Goal: Use online tool/utility: Utilize a website feature to perform a specific function

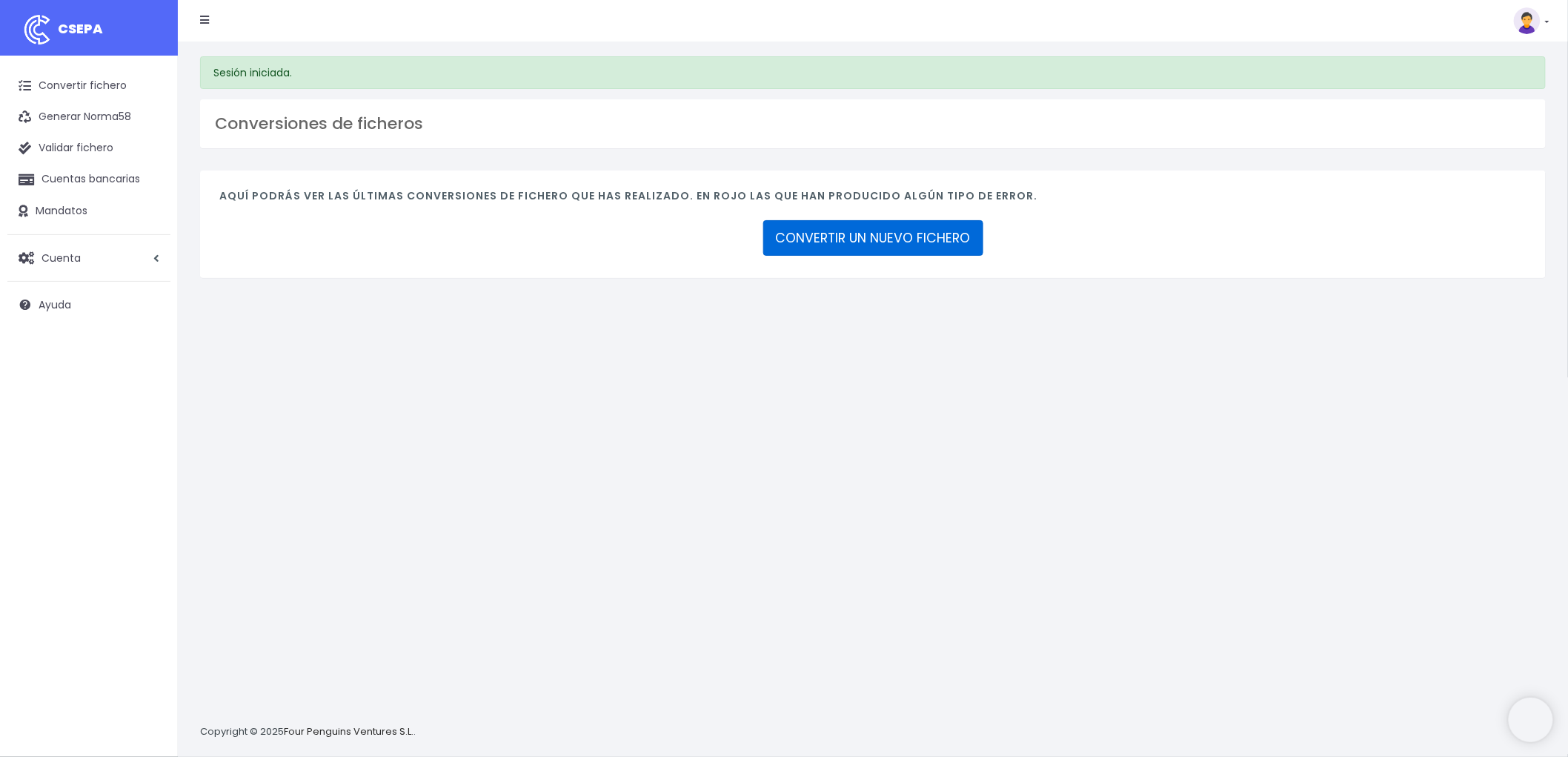
click at [914, 232] on link "CONVERTIR UN NUEVO FICHERO" at bounding box center [873, 238] width 220 height 36
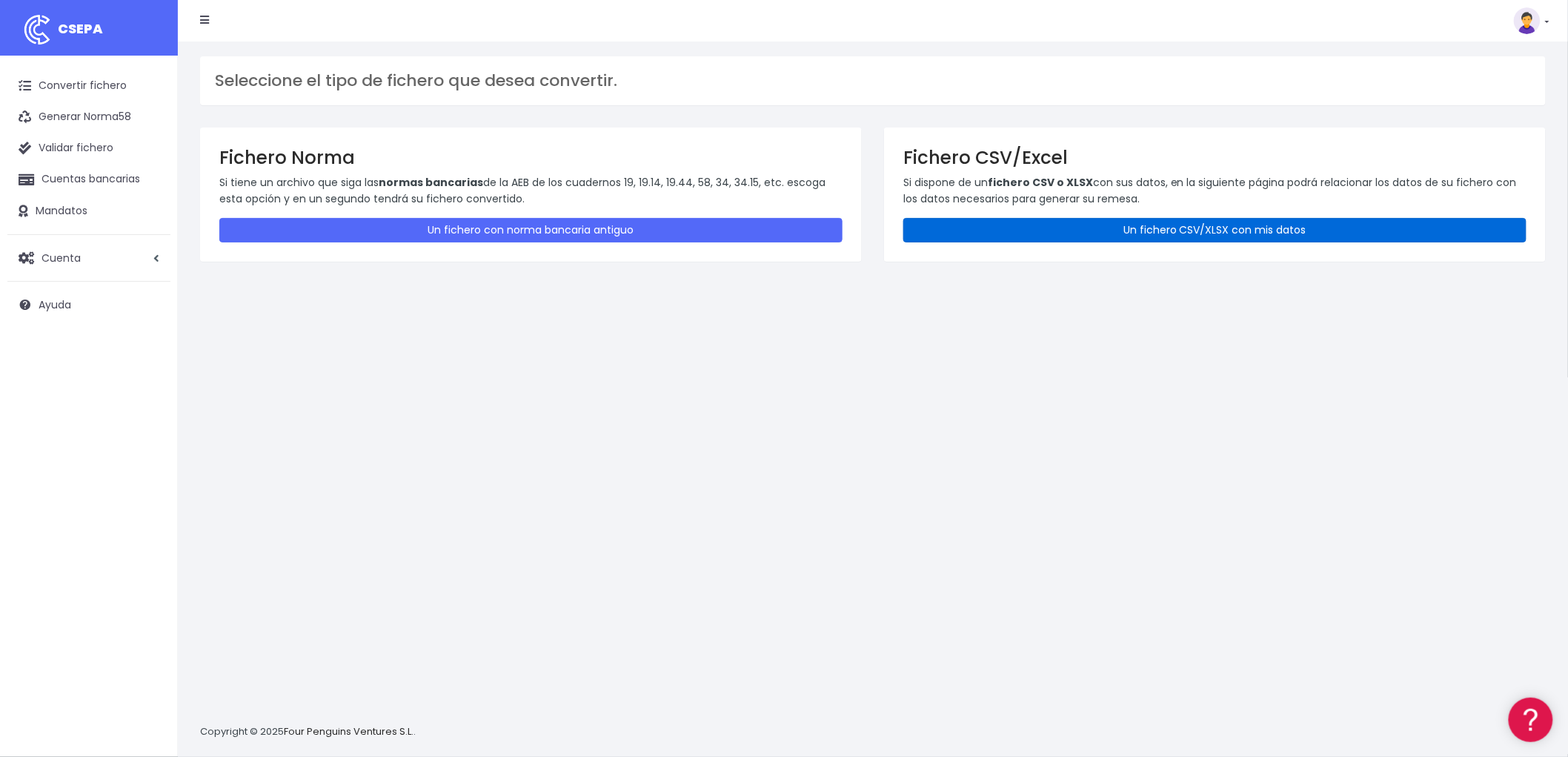
click at [1155, 226] on link "Un fichero CSV/XLSX con mis datos" at bounding box center [1215, 229] width 623 height 24
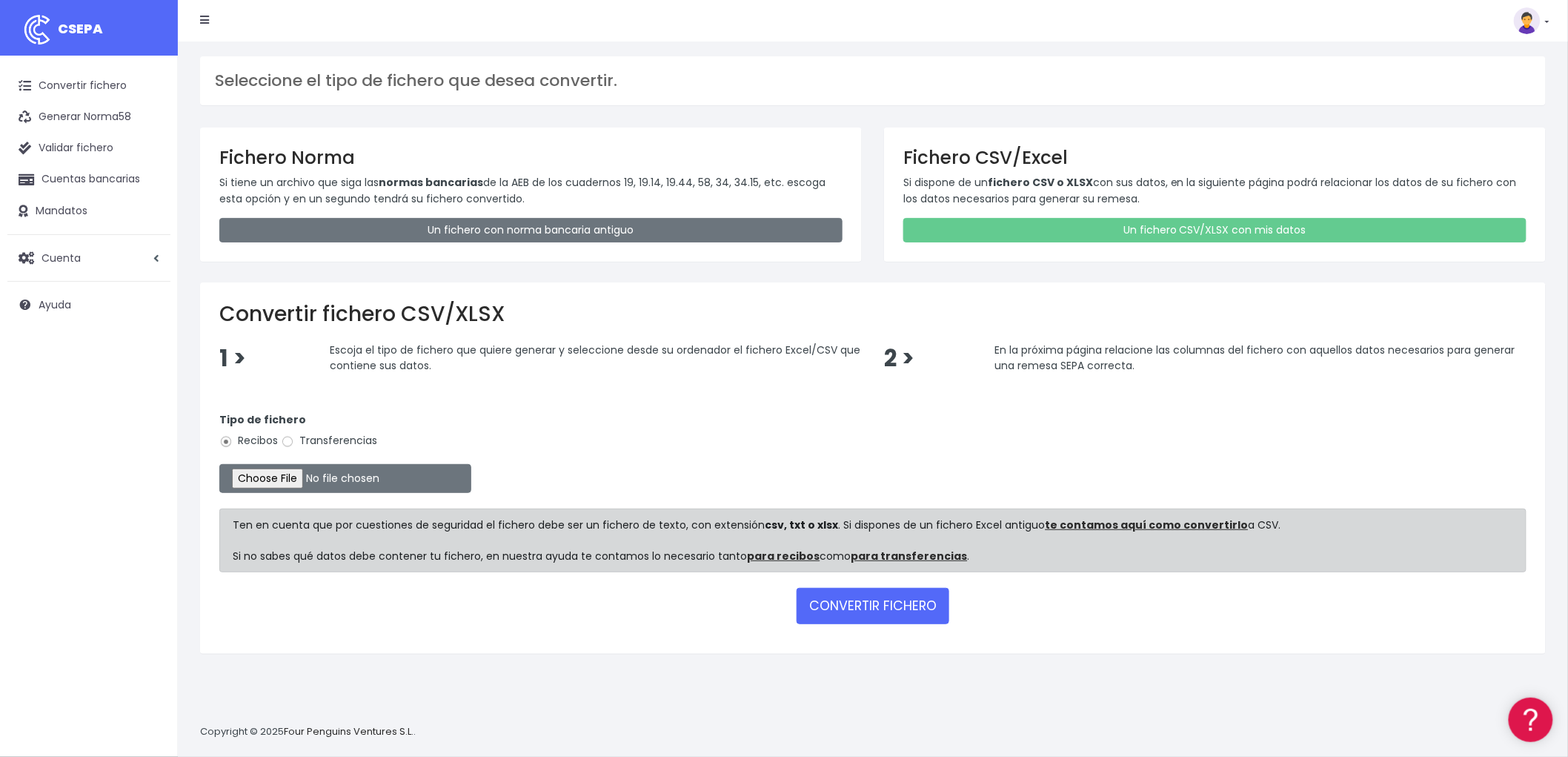
click at [300, 445] on label "Transferencias" at bounding box center [330, 440] width 97 height 15
click at [295, 445] on input "Transferencias" at bounding box center [287, 442] width 13 height 13
radio input "true"
click at [264, 471] on input "file" at bounding box center [345, 478] width 252 height 29
type input "C:\fakepath\REMESA TRF BYA.csv"
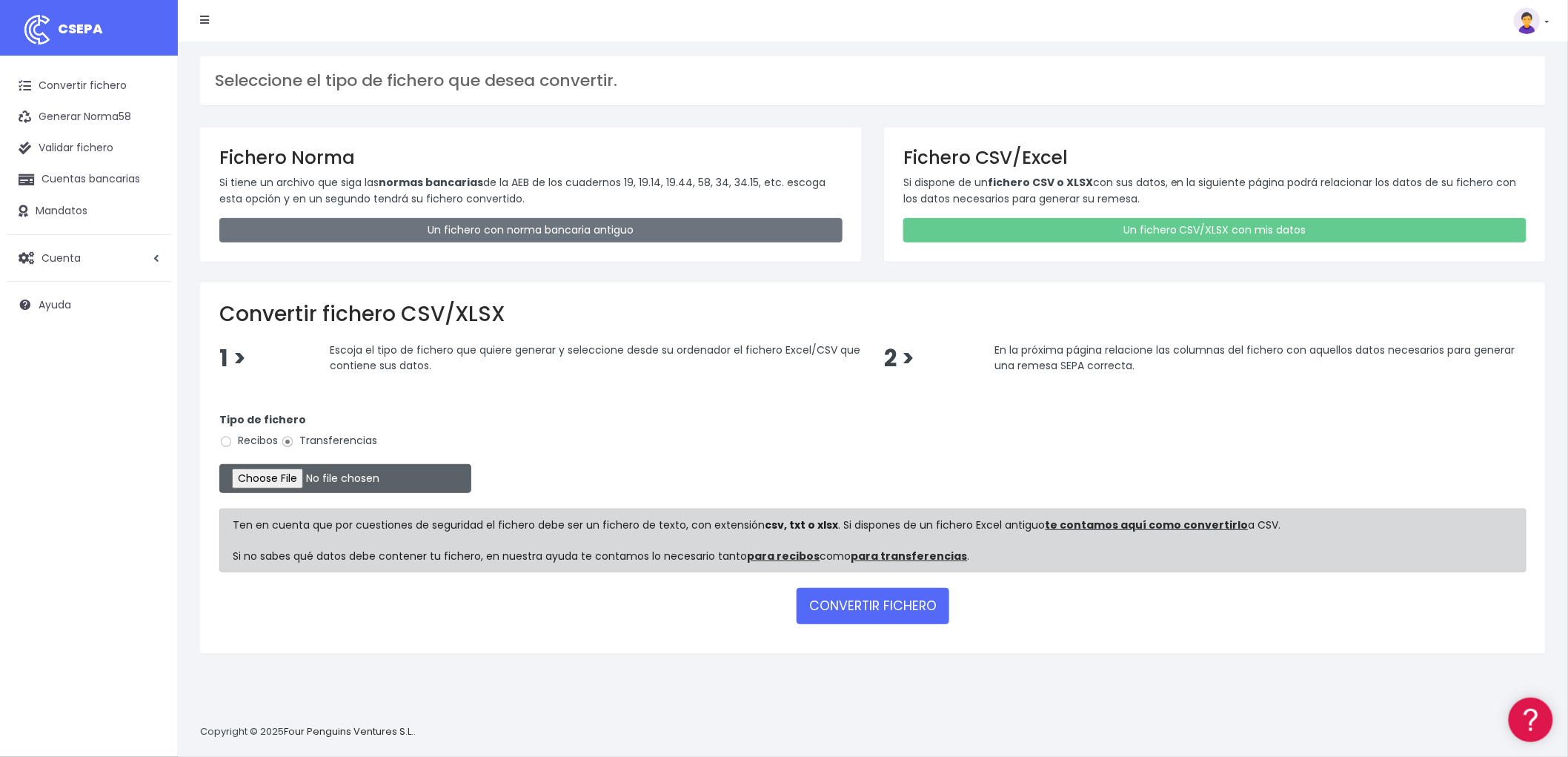
click at [296, 472] on input "file" at bounding box center [345, 478] width 252 height 29
click at [922, 598] on button "CONVERTIR FICHERO" at bounding box center [873, 606] width 152 height 36
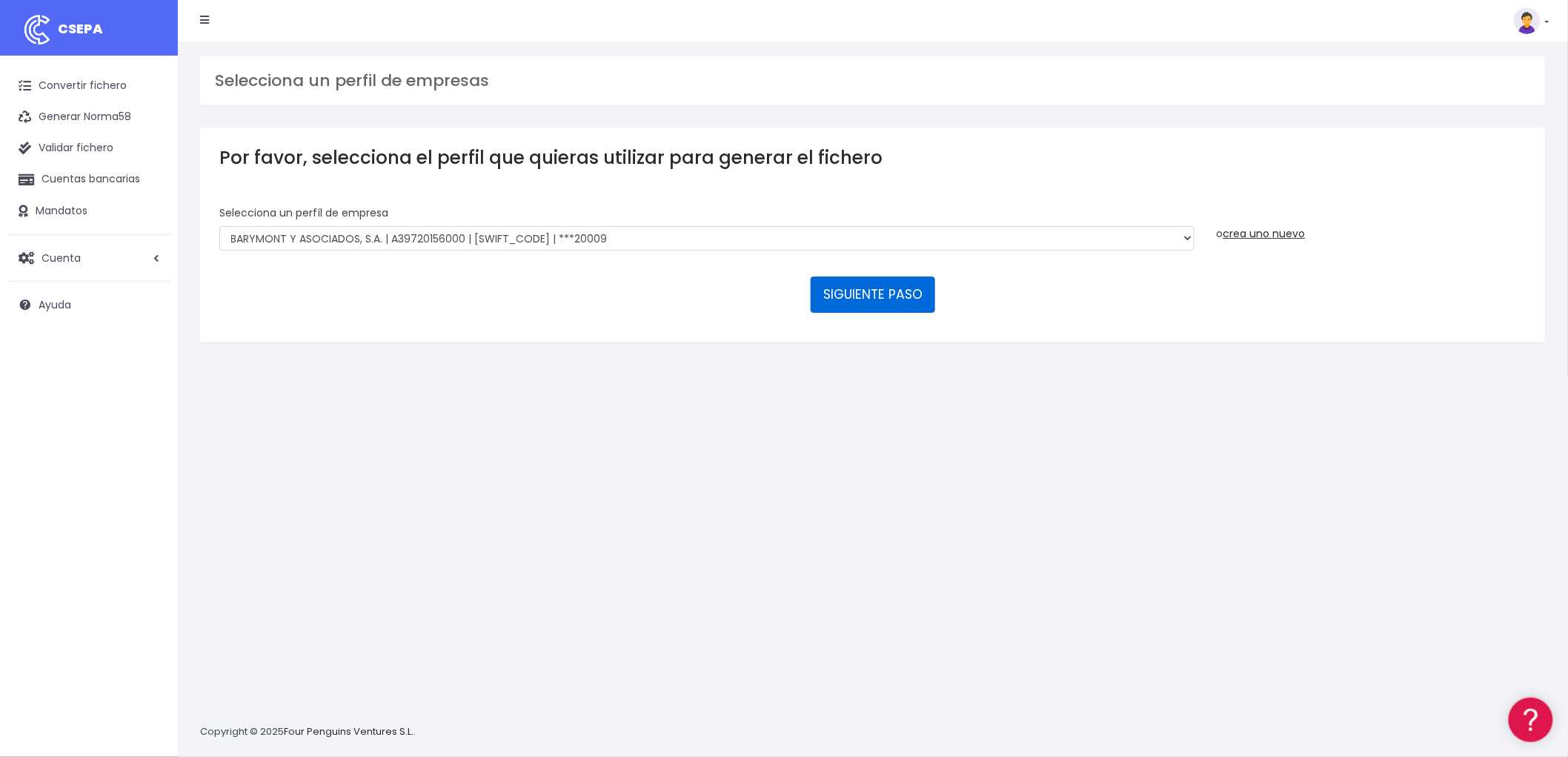
click at [900, 294] on button "SIGUIENTE PASO" at bounding box center [872, 295] width 124 height 36
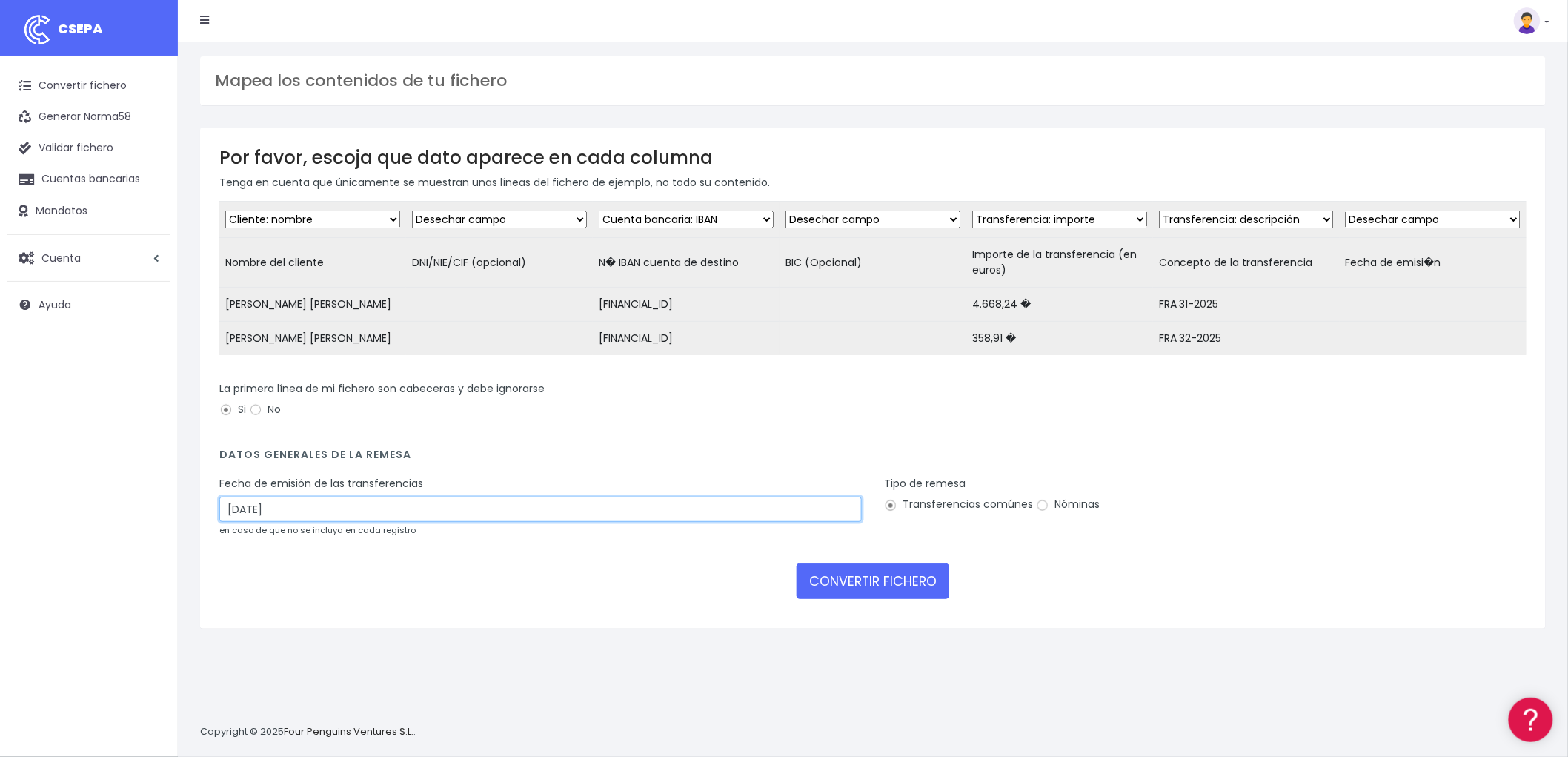
click at [319, 522] on input "08/10/2025" at bounding box center [541, 510] width 643 height 25
click at [236, 627] on td "6" at bounding box center [234, 622] width 22 height 22
type input "[DATE]"
click at [826, 589] on button "CONVERTIR FICHERO" at bounding box center [873, 581] width 152 height 36
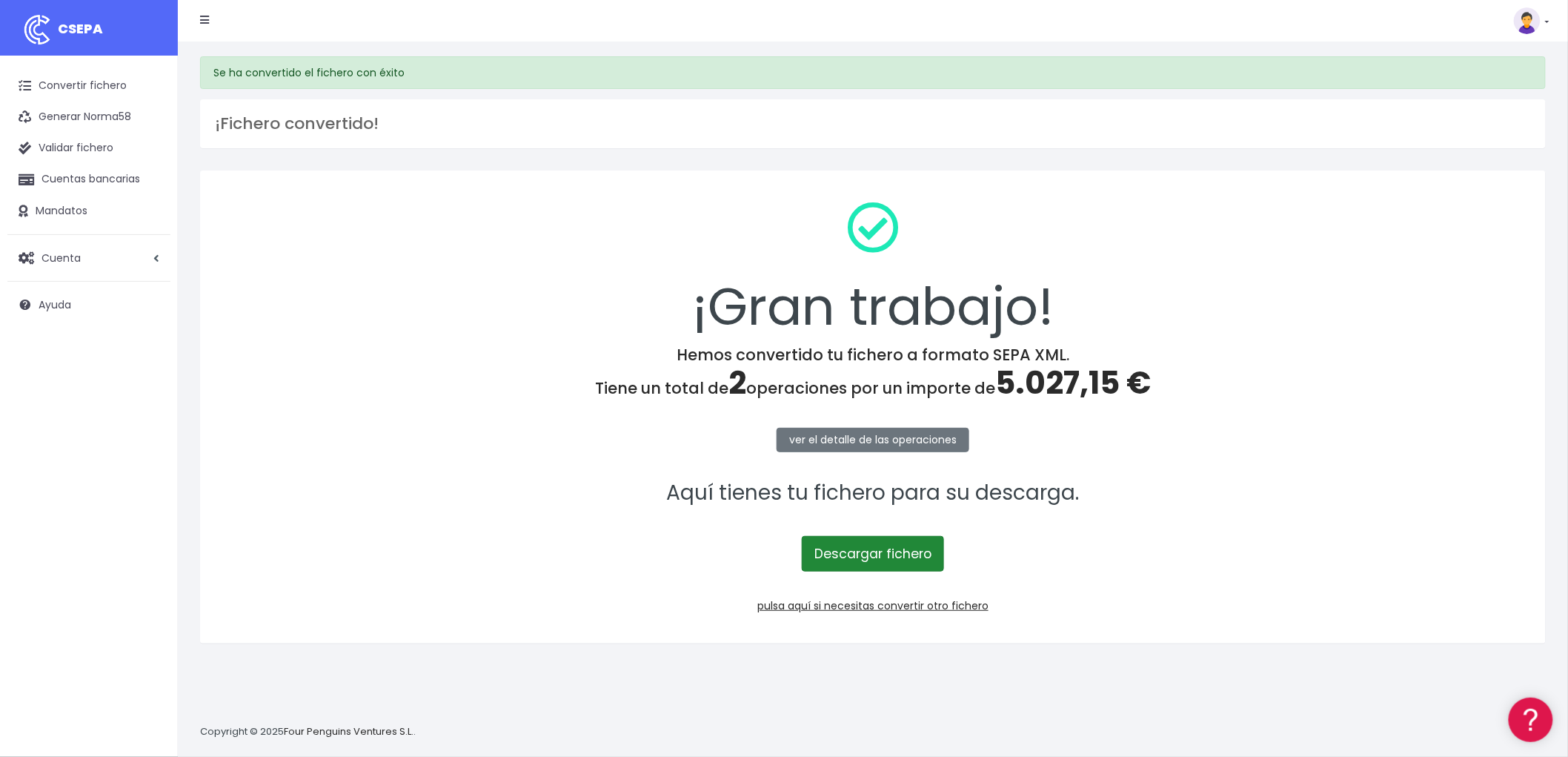
click at [890, 557] on link "Descargar fichero" at bounding box center [873, 554] width 142 height 36
click at [953, 600] on link "pulsa aquí si necesitas convertir otro fichero" at bounding box center [873, 606] width 231 height 15
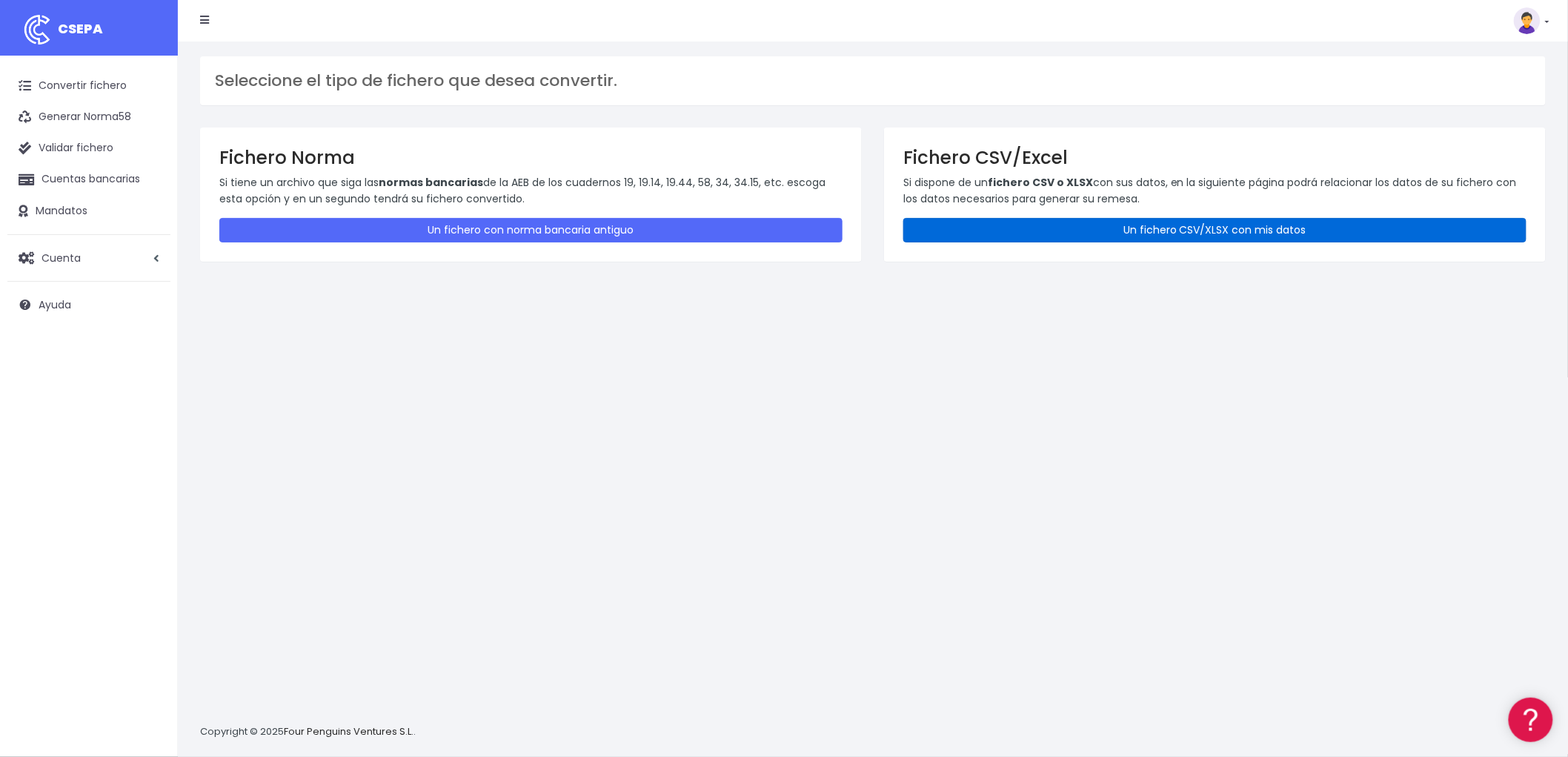
click at [1177, 219] on link "Un fichero CSV/XLSX con mis datos" at bounding box center [1215, 229] width 623 height 24
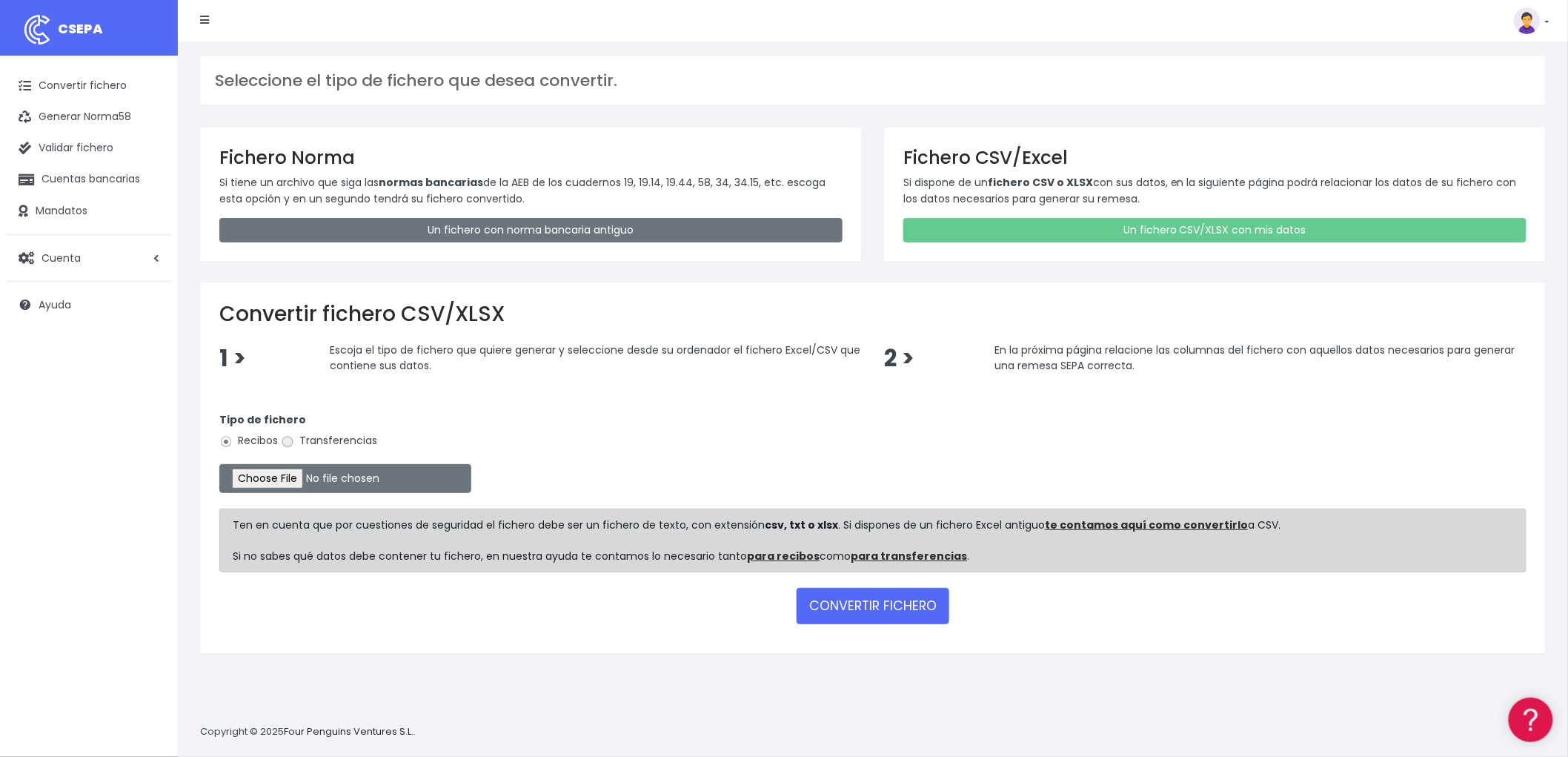
click at [284, 443] on input "Transferencias" at bounding box center [287, 442] width 13 height 13
radio input "true"
click at [252, 477] on input "file" at bounding box center [345, 478] width 252 height 29
type input "C:\fakepath\REMESA TRF ADV.csv"
click at [888, 602] on button "CONVERTIR FICHERO" at bounding box center [873, 606] width 152 height 36
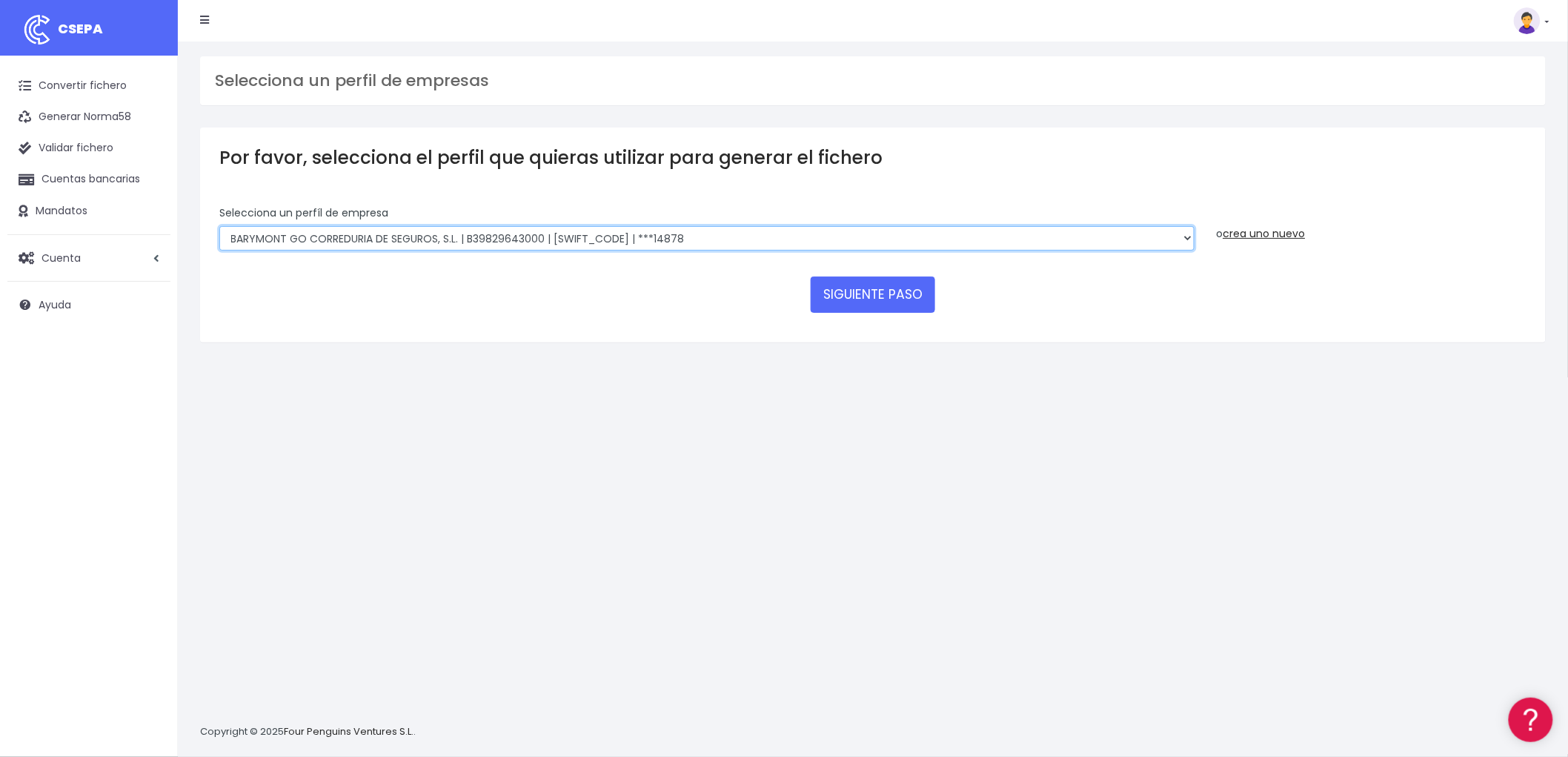
click at [1192, 239] on select "BARYMONT GO CORREDURIA DE SEGUROS, S.L. | B39829643000 | BSABESBBXXX | ***14878…" at bounding box center [707, 238] width 975 height 25
select select "1544"
click at [219, 226] on select "BARYMONT GO CORREDURIA DE SEGUROS, S.L. | B39829643000 | BSABESBBXXX | ***14878…" at bounding box center [707, 238] width 975 height 25
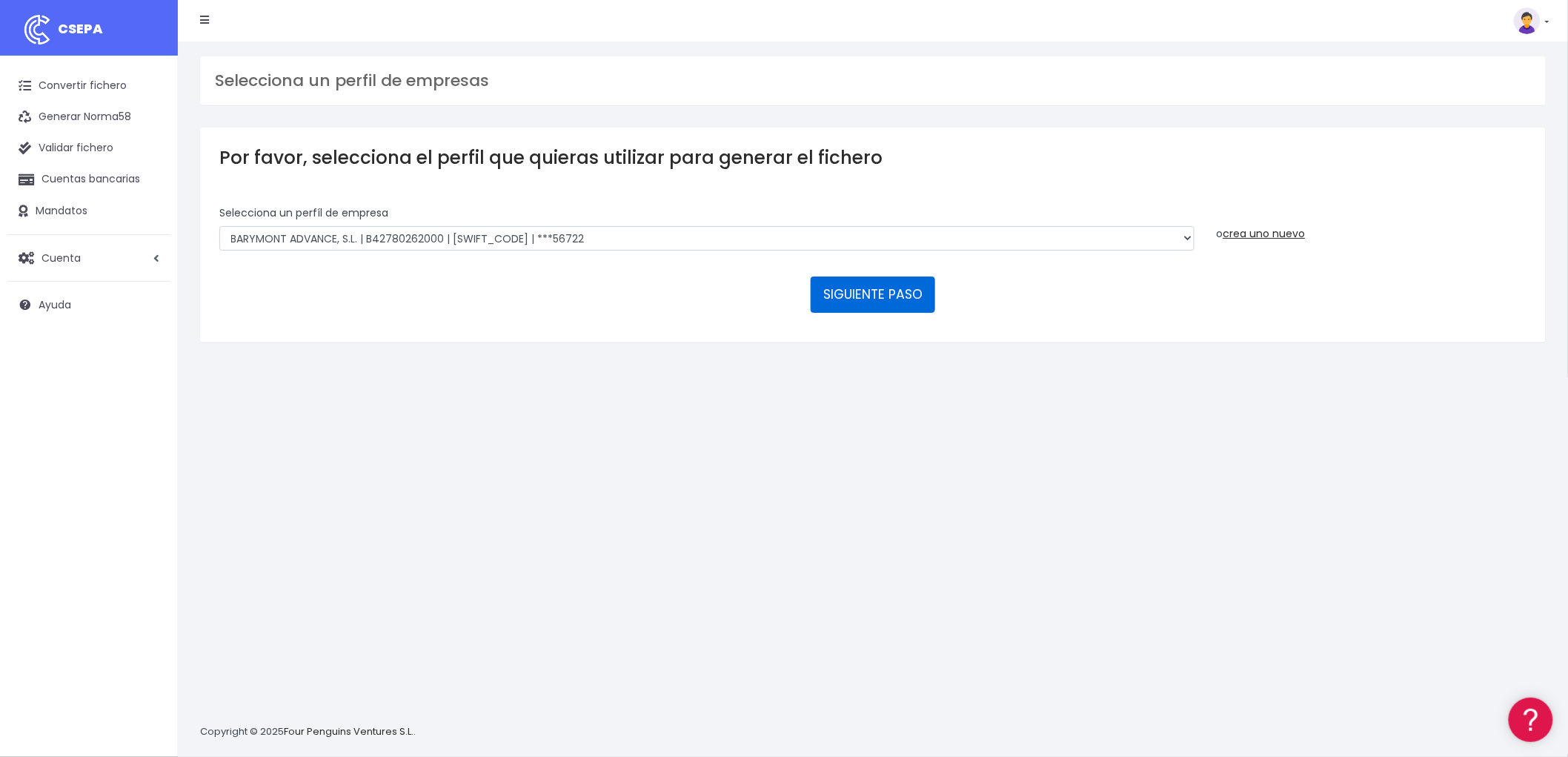
click at [856, 290] on button "SIGUIENTE PASO" at bounding box center [872, 295] width 124 height 36
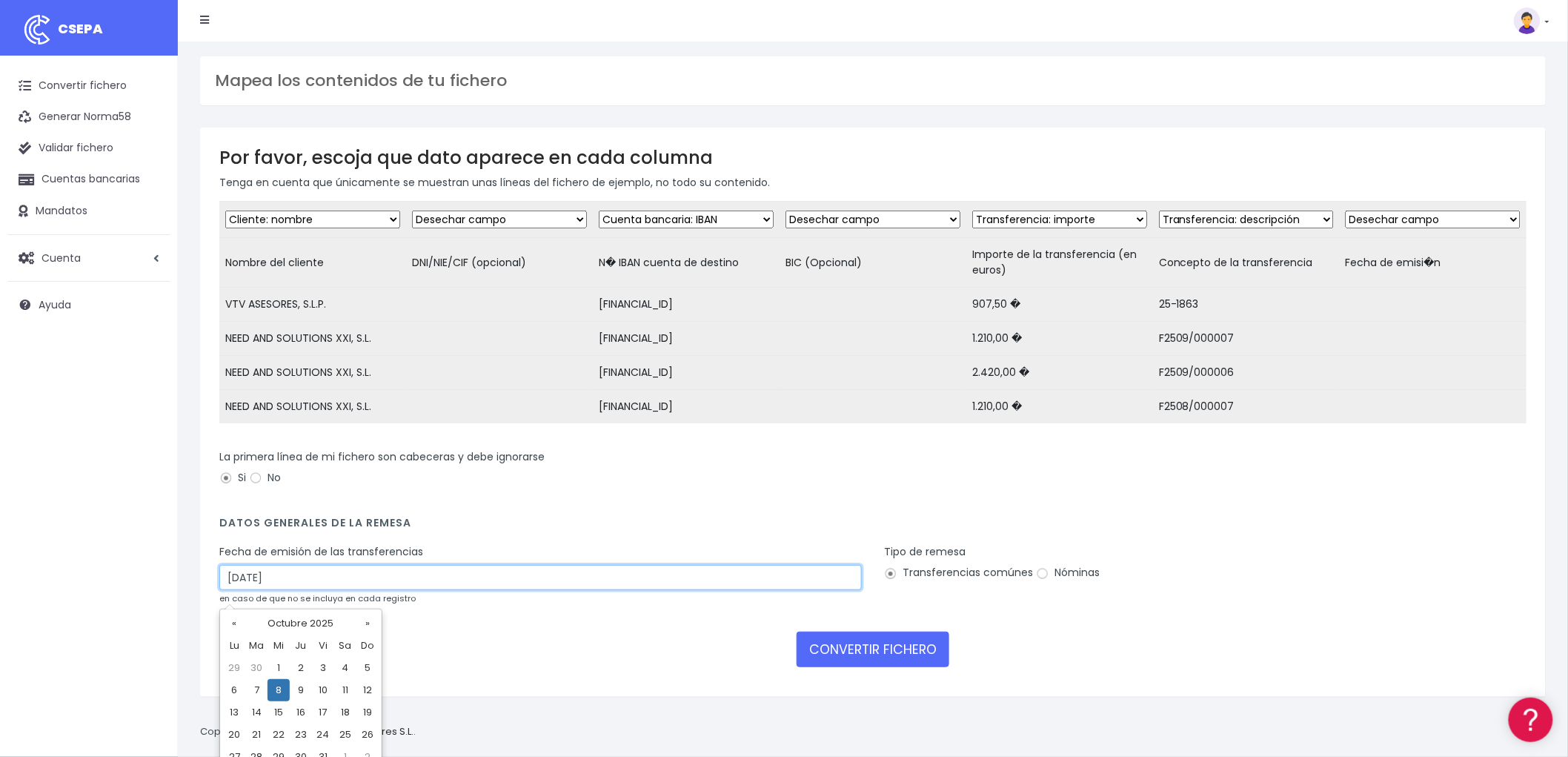
click at [397, 584] on input "[DATE]" at bounding box center [541, 578] width 643 height 25
click at [234, 698] on td "6" at bounding box center [234, 690] width 22 height 22
type input "06/10/2025"
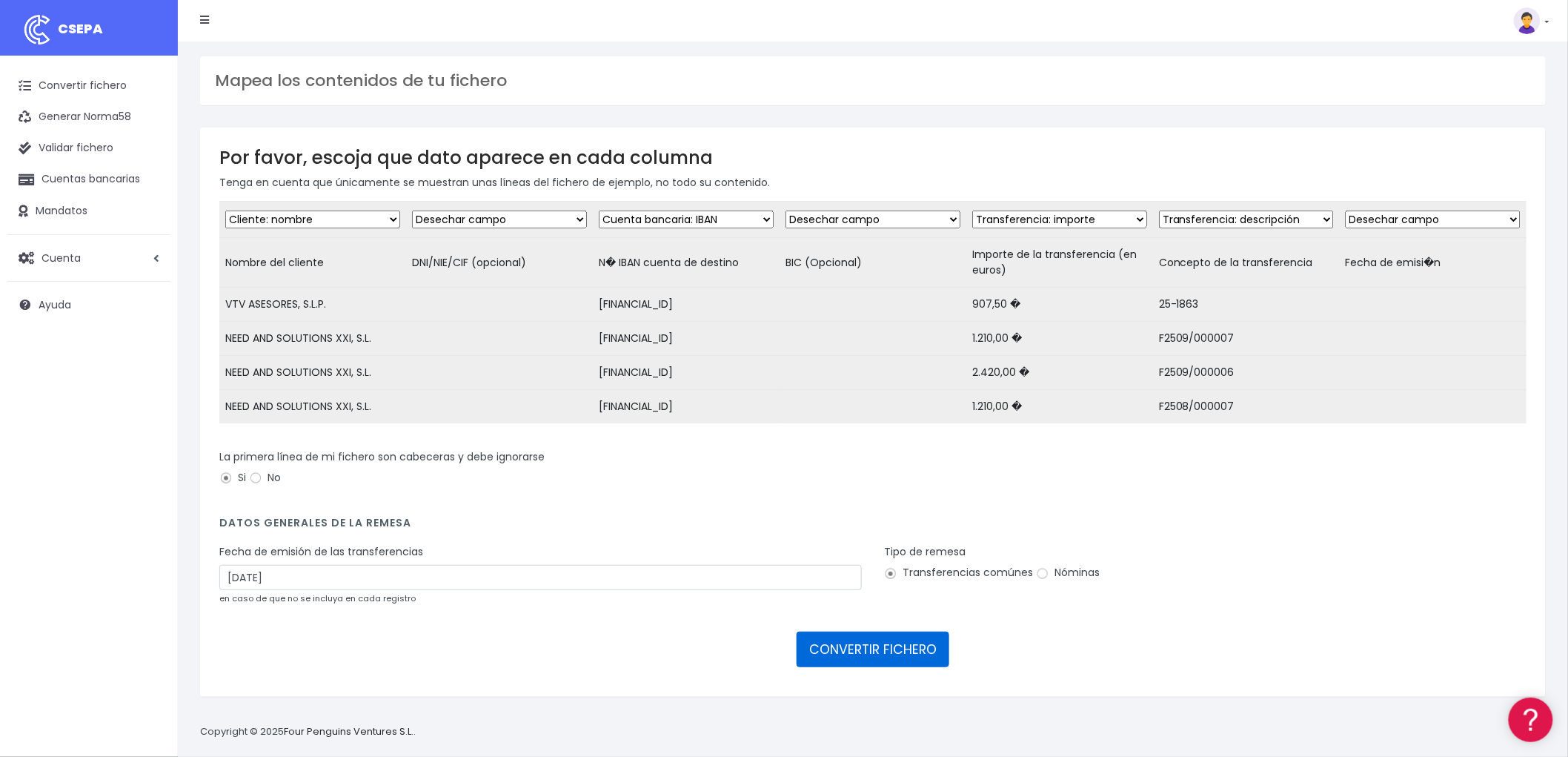
click at [903, 658] on button "CONVERTIR FICHERO" at bounding box center [873, 649] width 152 height 36
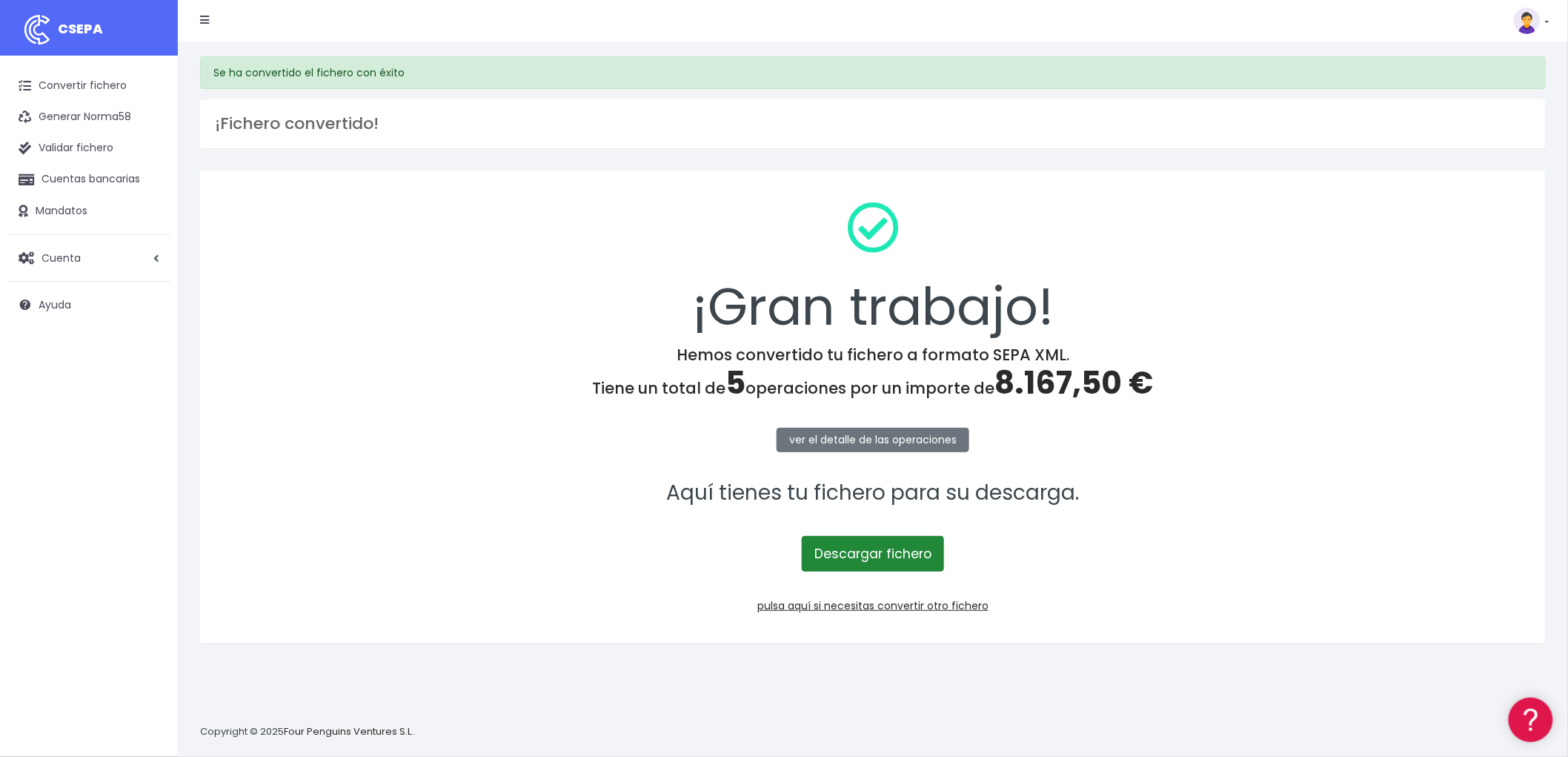
click at [846, 541] on link "Descargar fichero" at bounding box center [873, 554] width 142 height 36
